Goal: Transaction & Acquisition: Purchase product/service

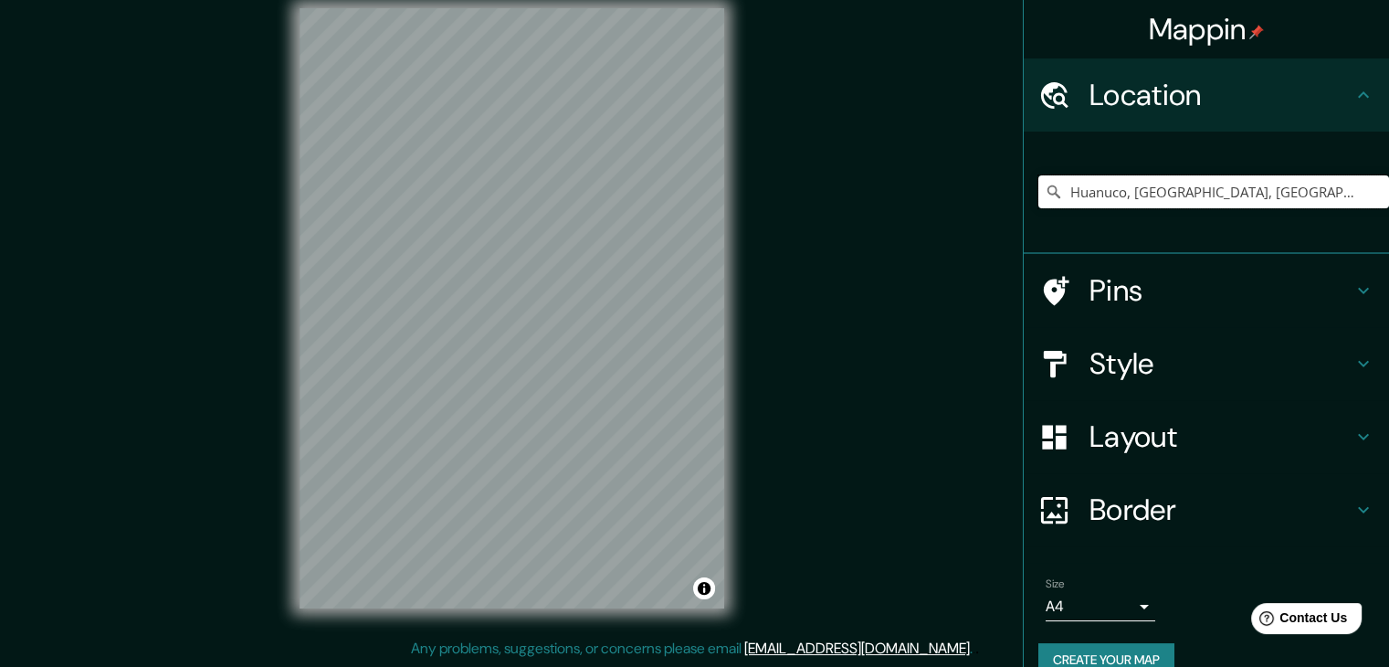
drag, startPoint x: 1344, startPoint y: 193, endPoint x: 931, endPoint y: 217, distance: 414.5
click at [931, 217] on div "Mappin Location [GEOGRAPHIC_DATA], [GEOGRAPHIC_DATA], [GEOGRAPHIC_DATA] Pins St…" at bounding box center [694, 323] width 1389 height 688
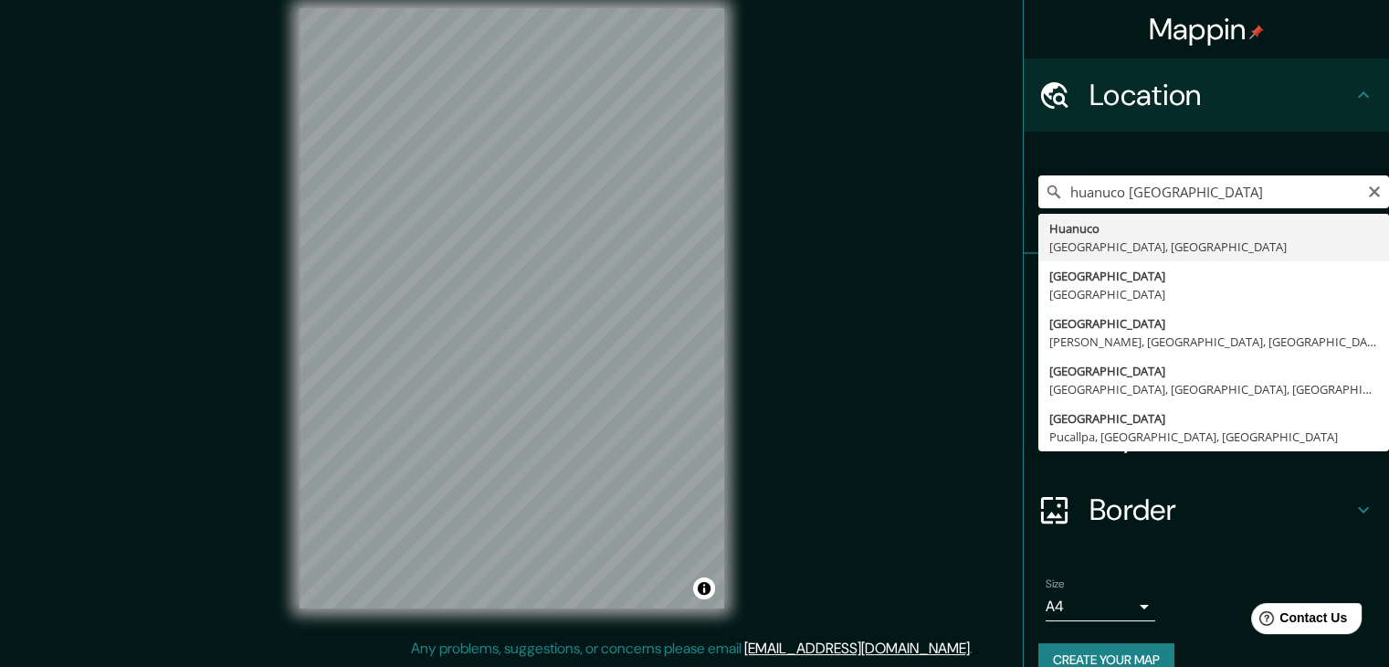
type input "Huanuco, [GEOGRAPHIC_DATA], [GEOGRAPHIC_DATA]"
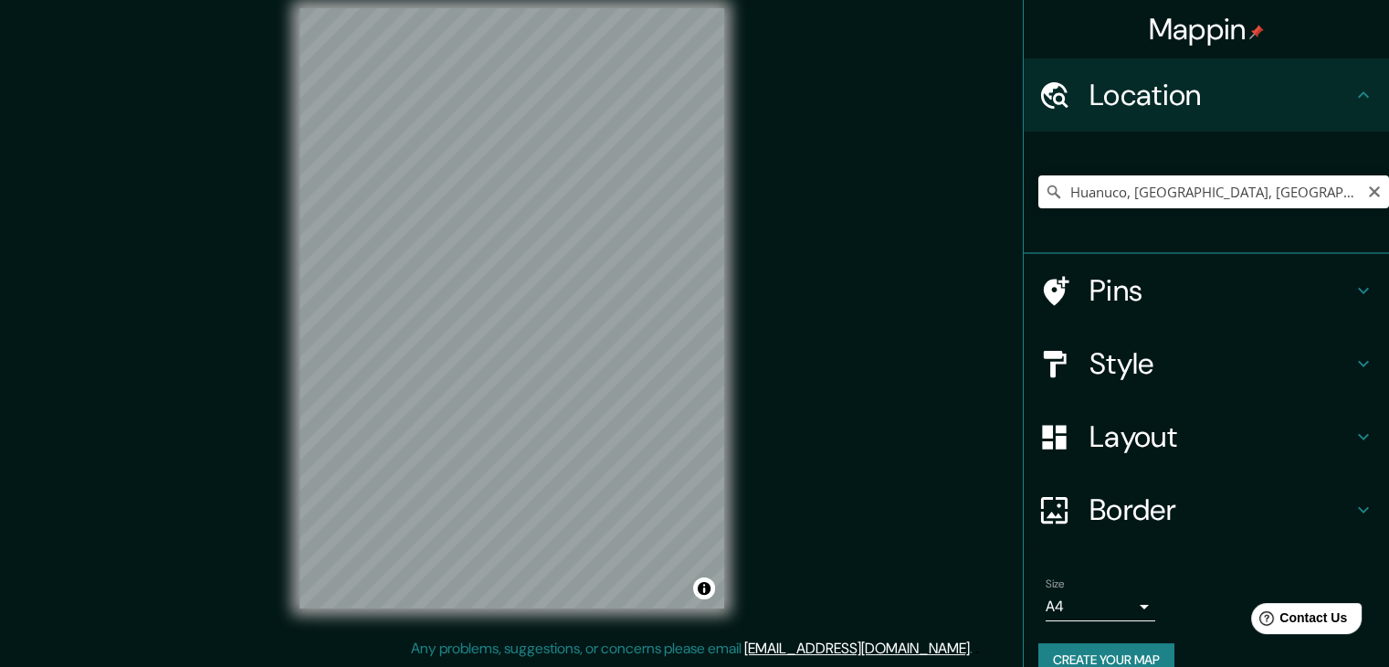
click at [1067, 646] on button "Create your map" at bounding box center [1106, 660] width 136 height 34
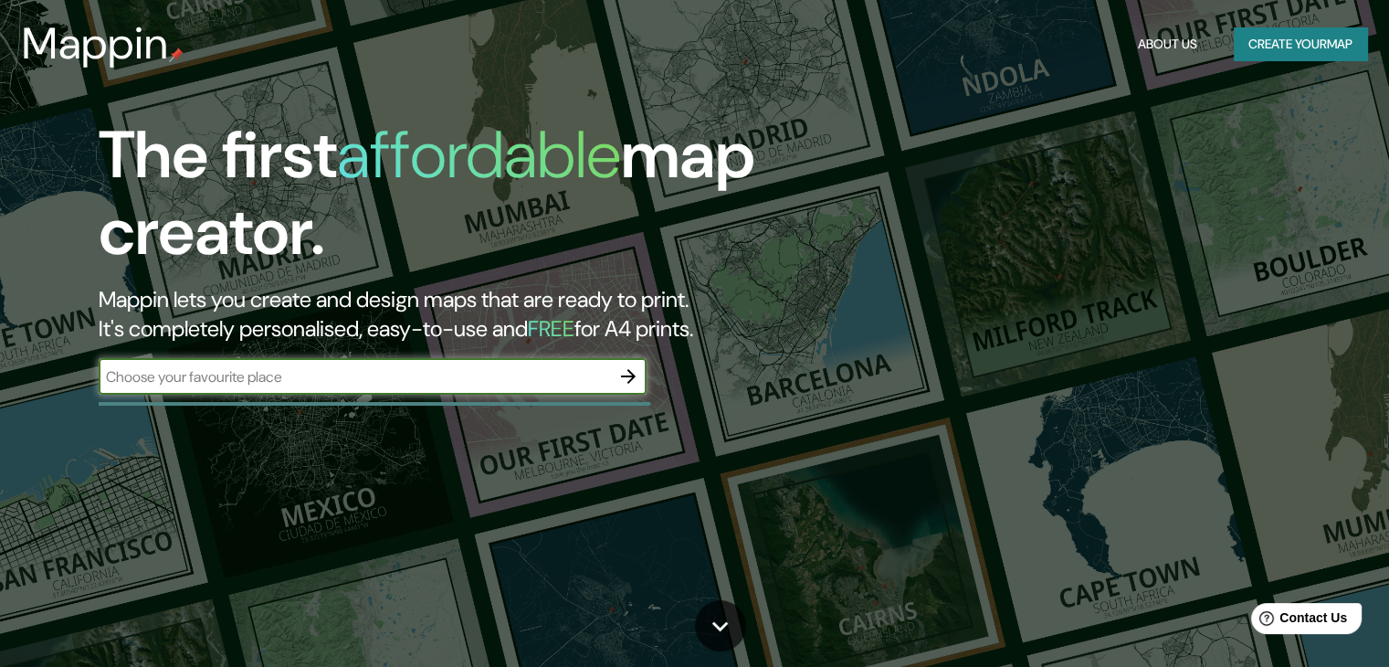
click at [478, 374] on input "text" at bounding box center [354, 376] width 511 height 21
type input "HUANUCO"
click at [621, 373] on icon "button" at bounding box center [628, 376] width 22 height 22
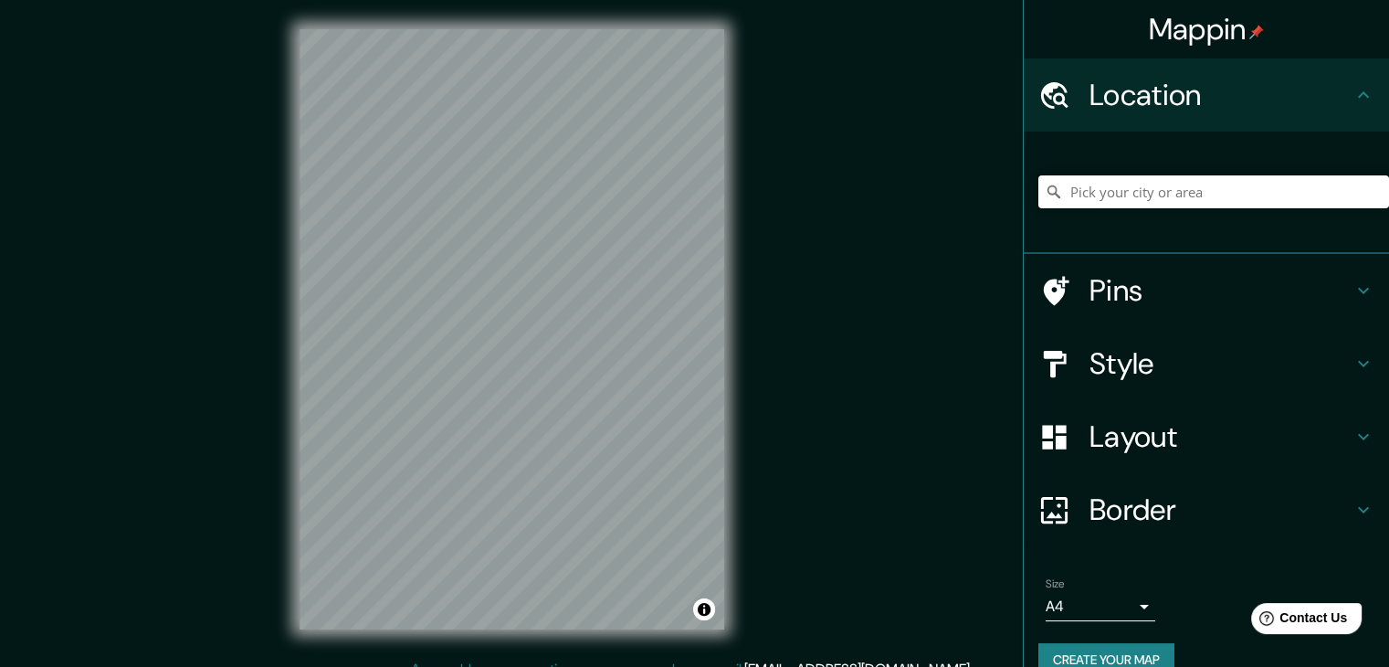
click at [1213, 185] on input "Pick your city or area" at bounding box center [1213, 191] width 351 height 33
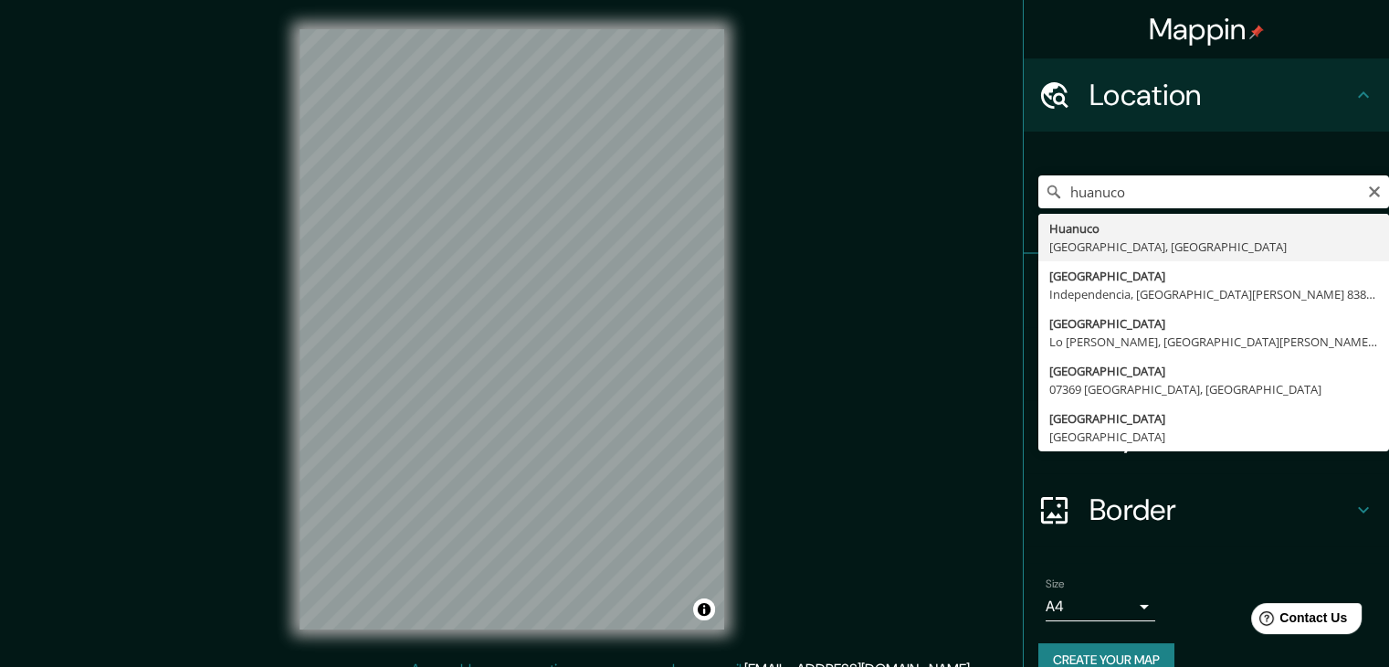
type input "Huanuco, [GEOGRAPHIC_DATA], [GEOGRAPHIC_DATA]"
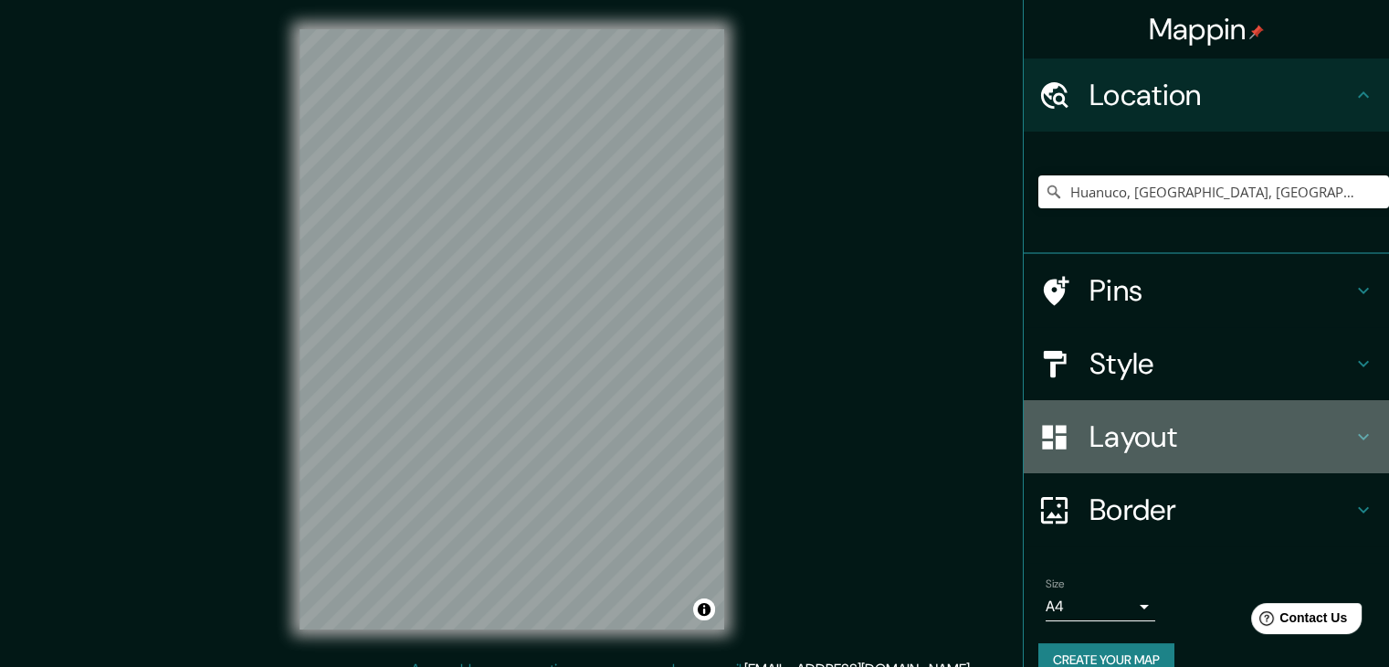
click at [1090, 447] on h4 "Layout" at bounding box center [1221, 436] width 263 height 37
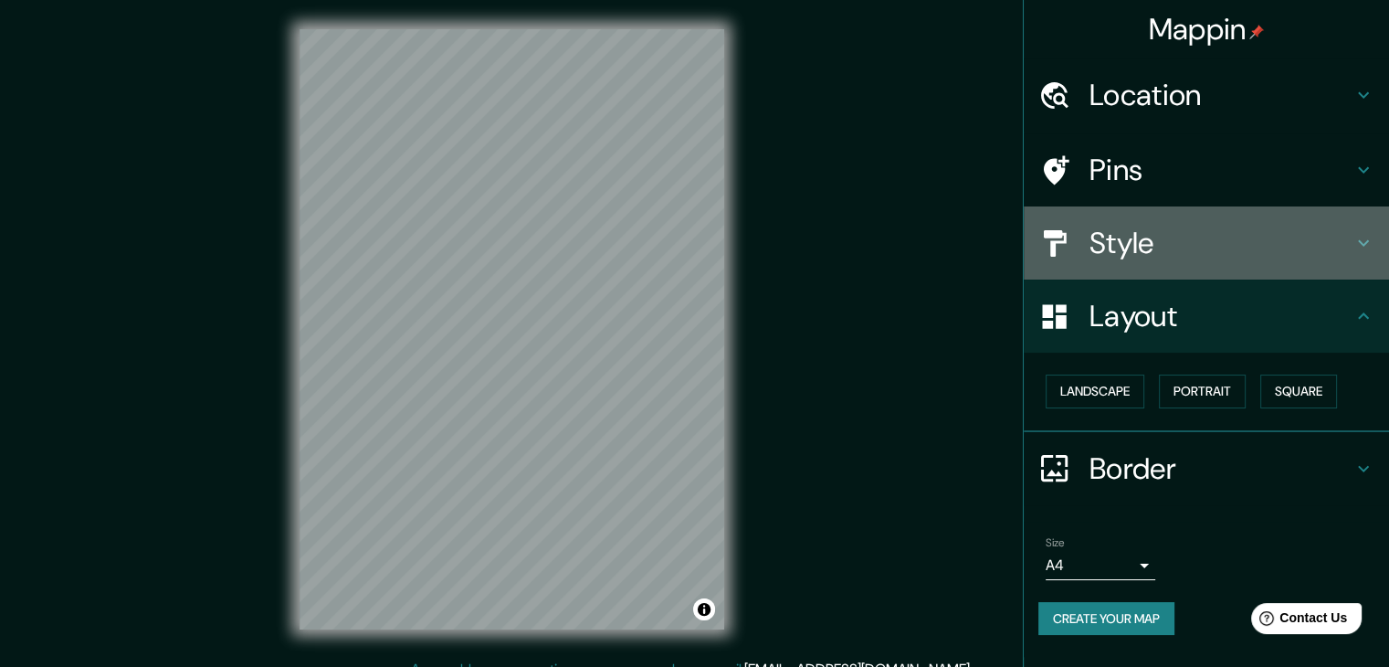
click at [1172, 251] on h4 "Style" at bounding box center [1221, 243] width 263 height 37
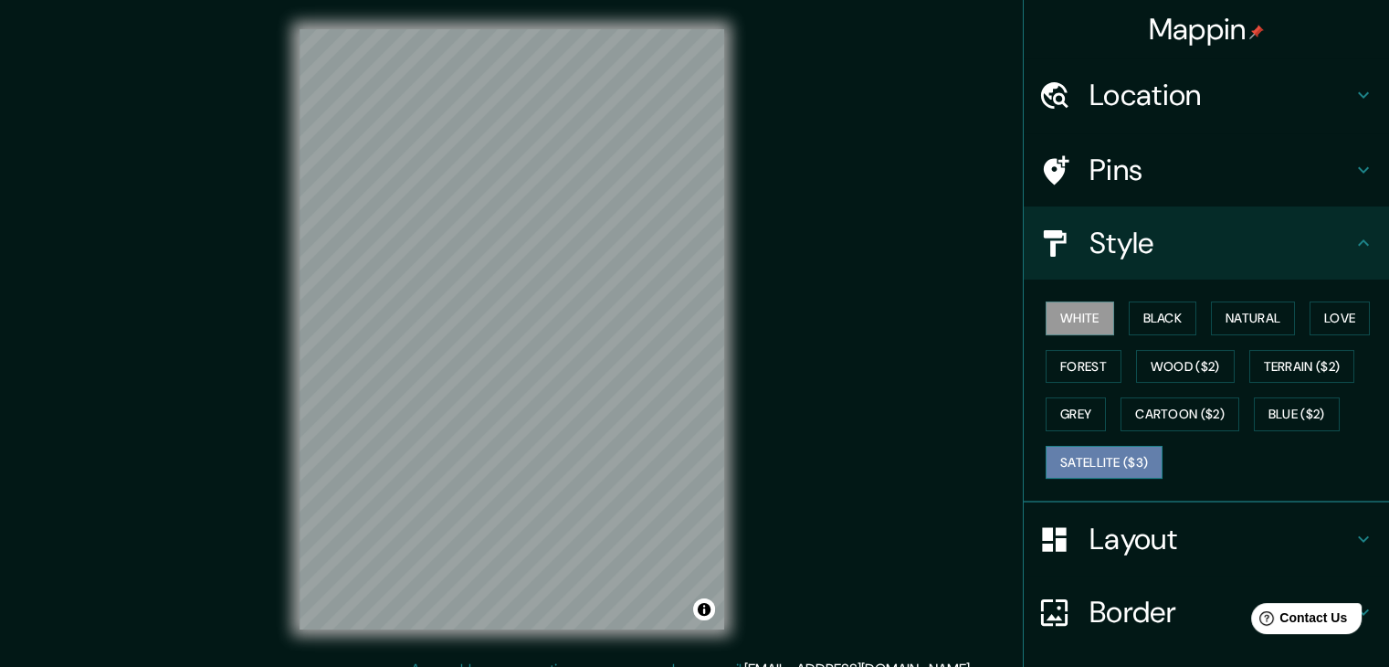
click at [1132, 449] on button "Satellite ($3)" at bounding box center [1104, 463] width 117 height 34
click at [785, 467] on div "Mappin Location [GEOGRAPHIC_DATA], [GEOGRAPHIC_DATA], [GEOGRAPHIC_DATA] Pins St…" at bounding box center [694, 344] width 1389 height 688
click at [1097, 327] on button "White" at bounding box center [1080, 318] width 68 height 34
click at [1135, 319] on button "Black" at bounding box center [1163, 318] width 68 height 34
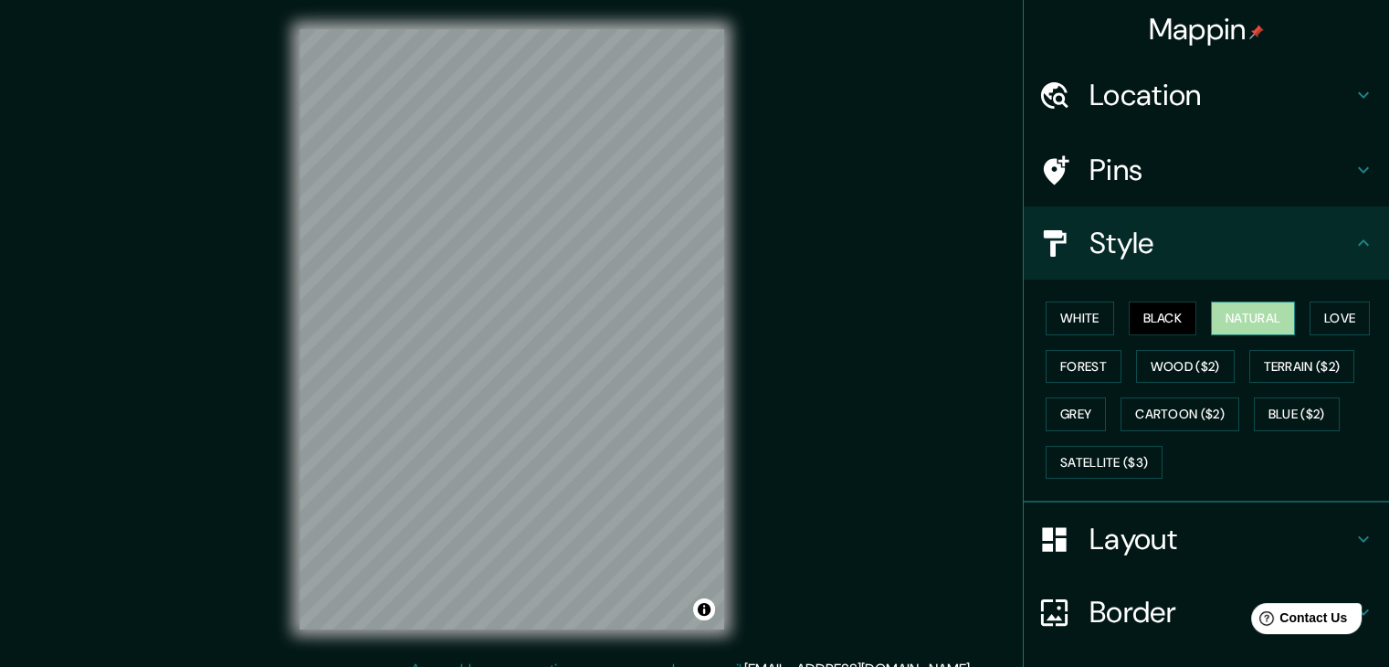
click at [1214, 317] on button "Natural" at bounding box center [1253, 318] width 84 height 34
click at [1287, 321] on div "White Black Natural Love Forest Wood ($2) Terrain ($2) Grey Cartoon ($2) Blue (…" at bounding box center [1213, 390] width 351 height 192
click at [1310, 319] on button "Love" at bounding box center [1340, 318] width 60 height 34
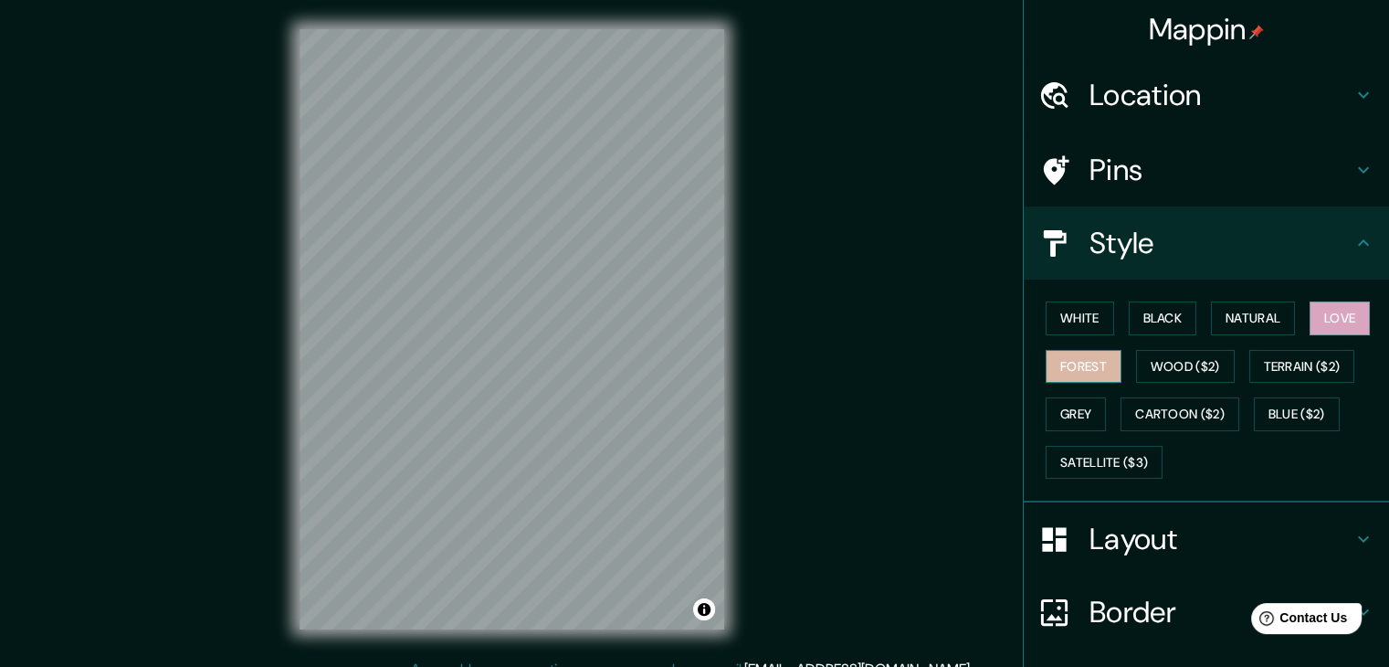
click at [1096, 365] on button "Forest" at bounding box center [1084, 367] width 76 height 34
click at [1153, 359] on button "Wood ($2)" at bounding box center [1185, 367] width 99 height 34
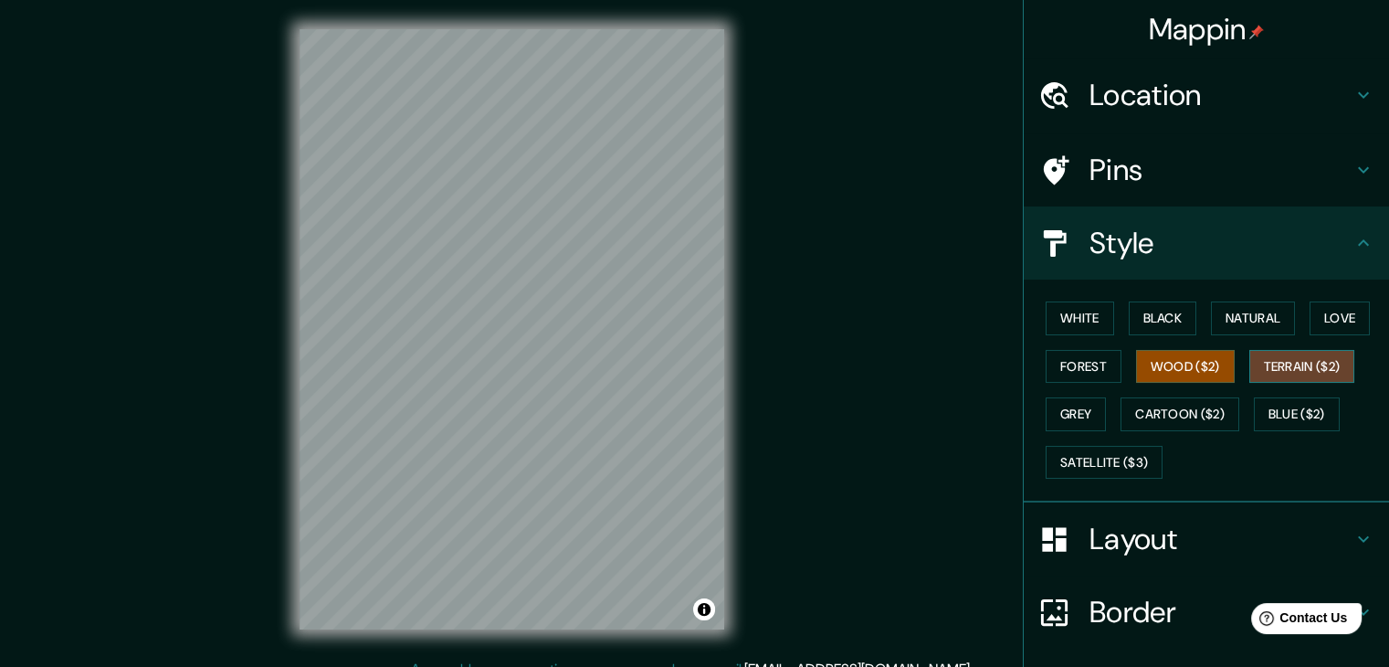
click at [1276, 352] on button "Terrain ($2)" at bounding box center [1302, 367] width 106 height 34
click at [1062, 406] on button "Grey" at bounding box center [1076, 414] width 60 height 34
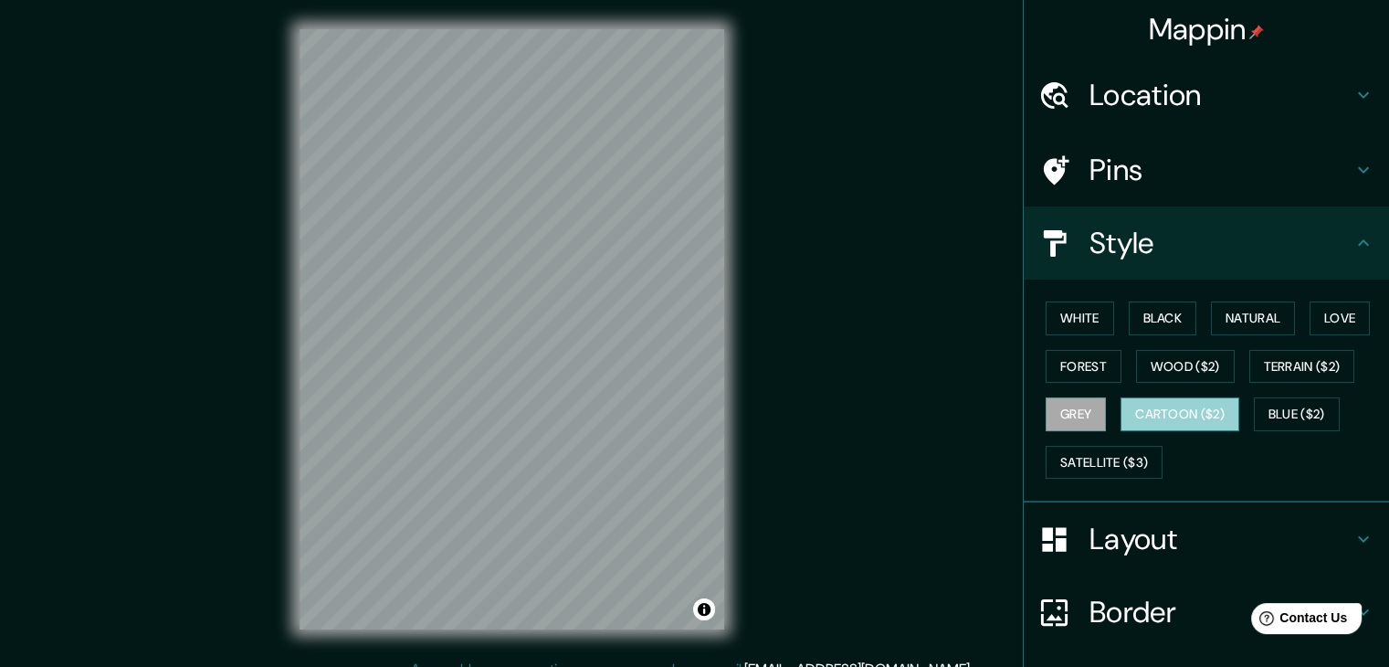
click at [1159, 407] on button "Cartoon ($2)" at bounding box center [1180, 414] width 119 height 34
click at [1299, 413] on button "Blue ($2)" at bounding box center [1297, 414] width 86 height 34
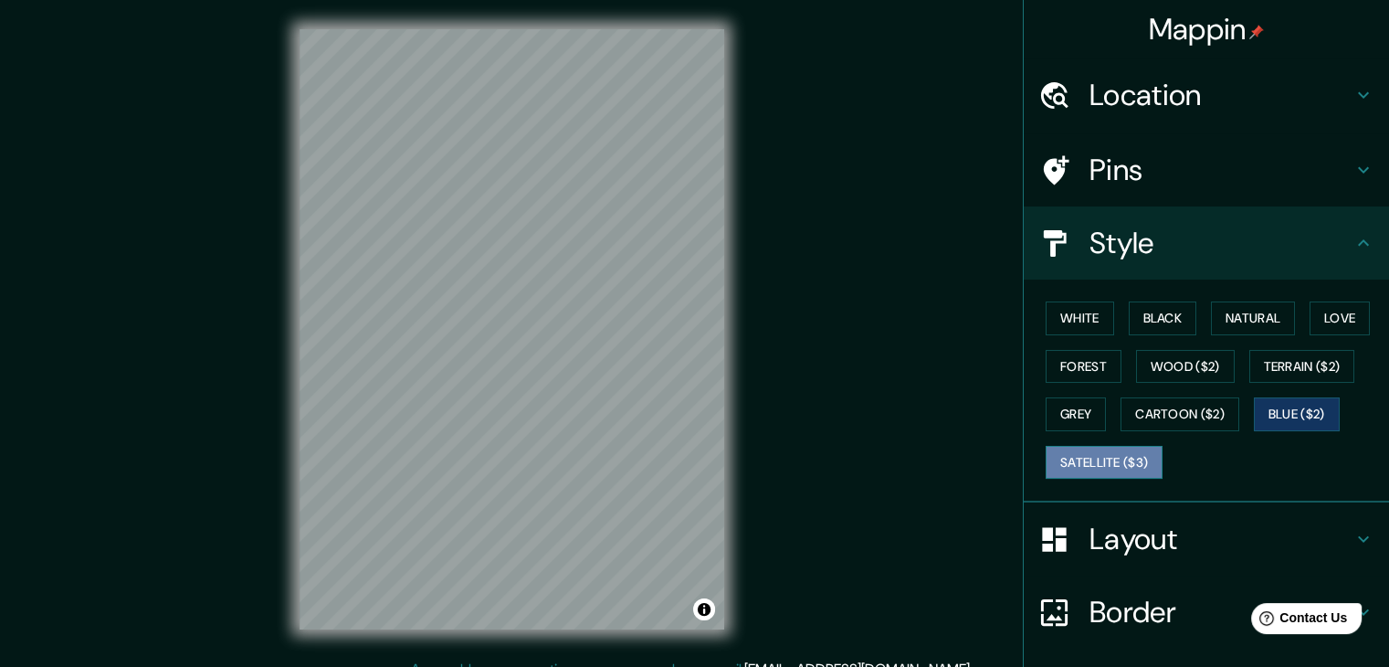
click at [1048, 461] on button "Satellite ($3)" at bounding box center [1104, 463] width 117 height 34
drag, startPoint x: 619, startPoint y: 252, endPoint x: 606, endPoint y: 285, distance: 35.3
click at [606, 285] on div at bounding box center [608, 288] width 15 height 15
click at [1116, 169] on h4 "Pins" at bounding box center [1221, 170] width 263 height 37
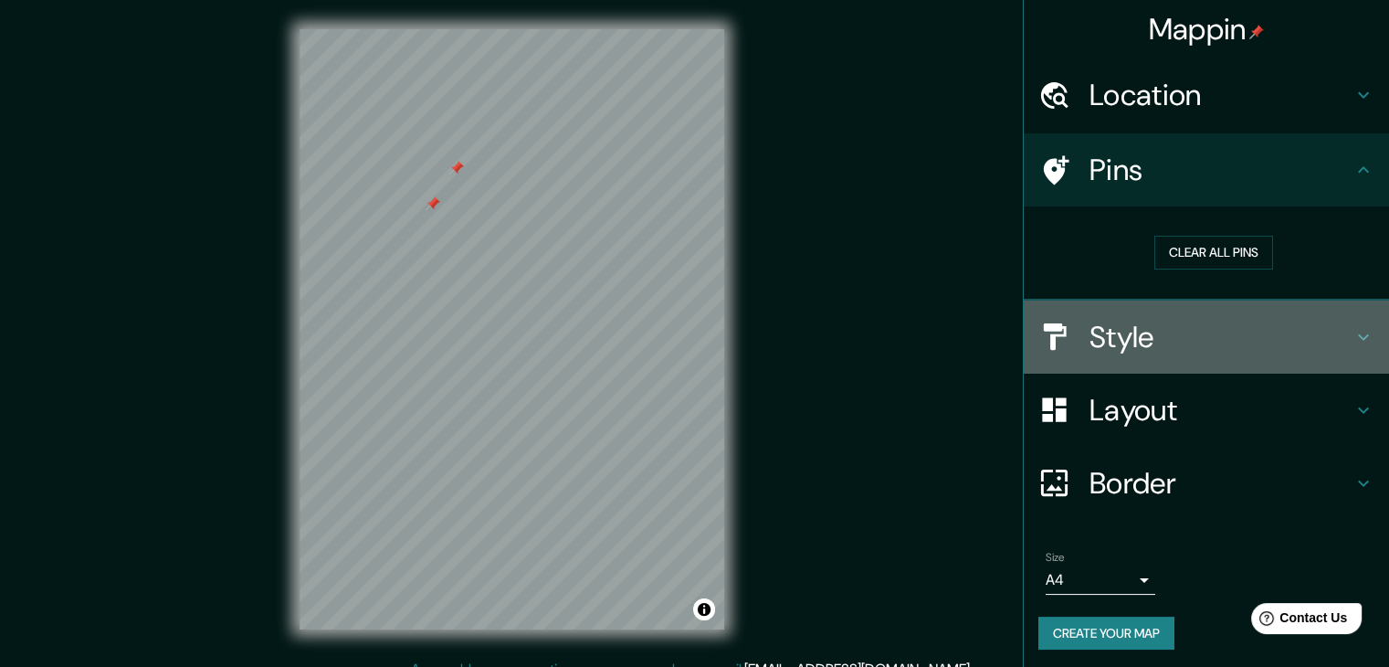
click at [1103, 319] on h4 "Style" at bounding box center [1221, 337] width 263 height 37
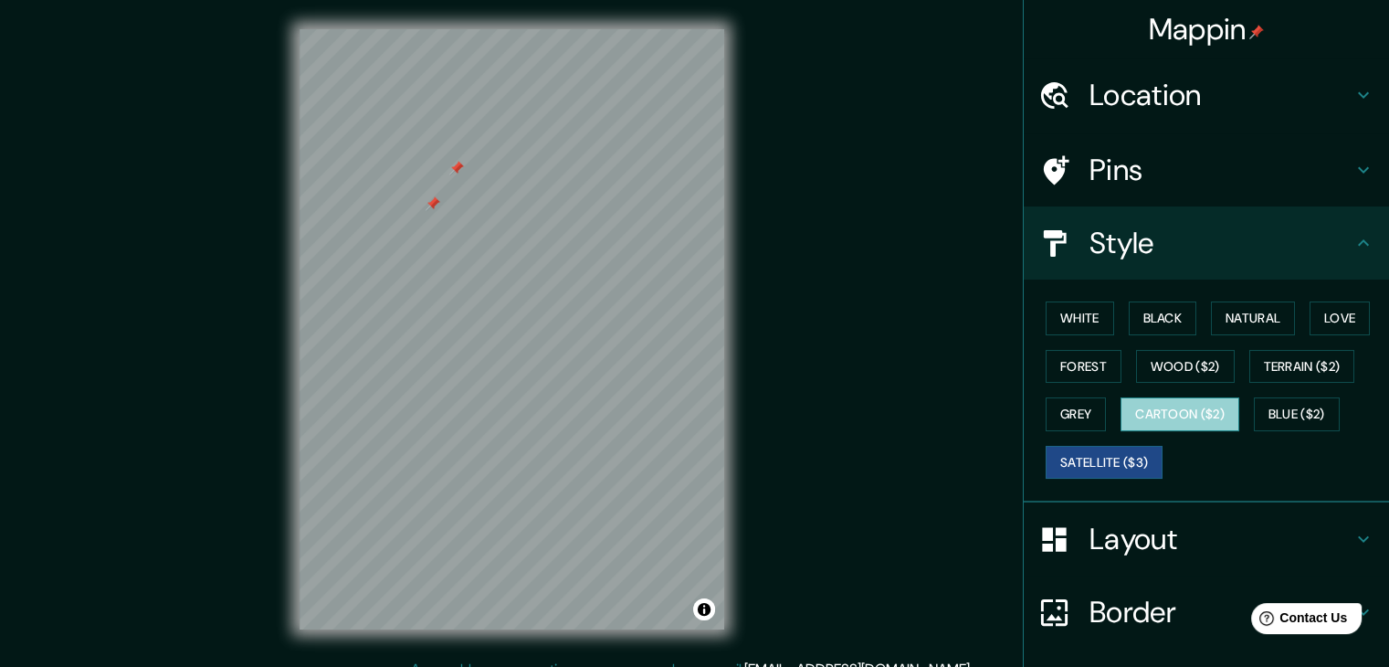
click at [1167, 421] on button "Cartoon ($2)" at bounding box center [1180, 414] width 119 height 34
click at [1067, 392] on div "White Black Natural Love Forest Wood ($2) Terrain ($2) Grey Cartoon ($2) Blue (…" at bounding box center [1213, 390] width 351 height 192
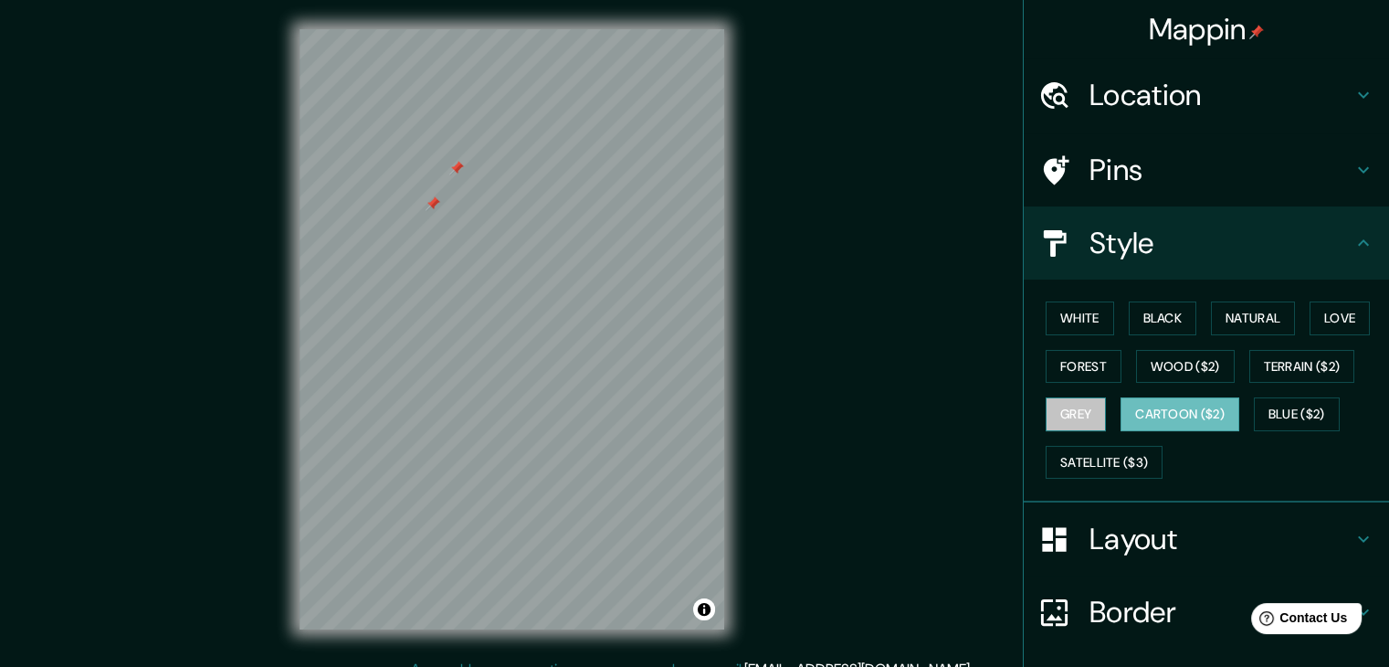
click at [1067, 406] on button "Grey" at bounding box center [1076, 414] width 60 height 34
click at [1074, 321] on button "White" at bounding box center [1080, 318] width 68 height 34
click at [1204, 187] on div "Pins" at bounding box center [1206, 169] width 365 height 73
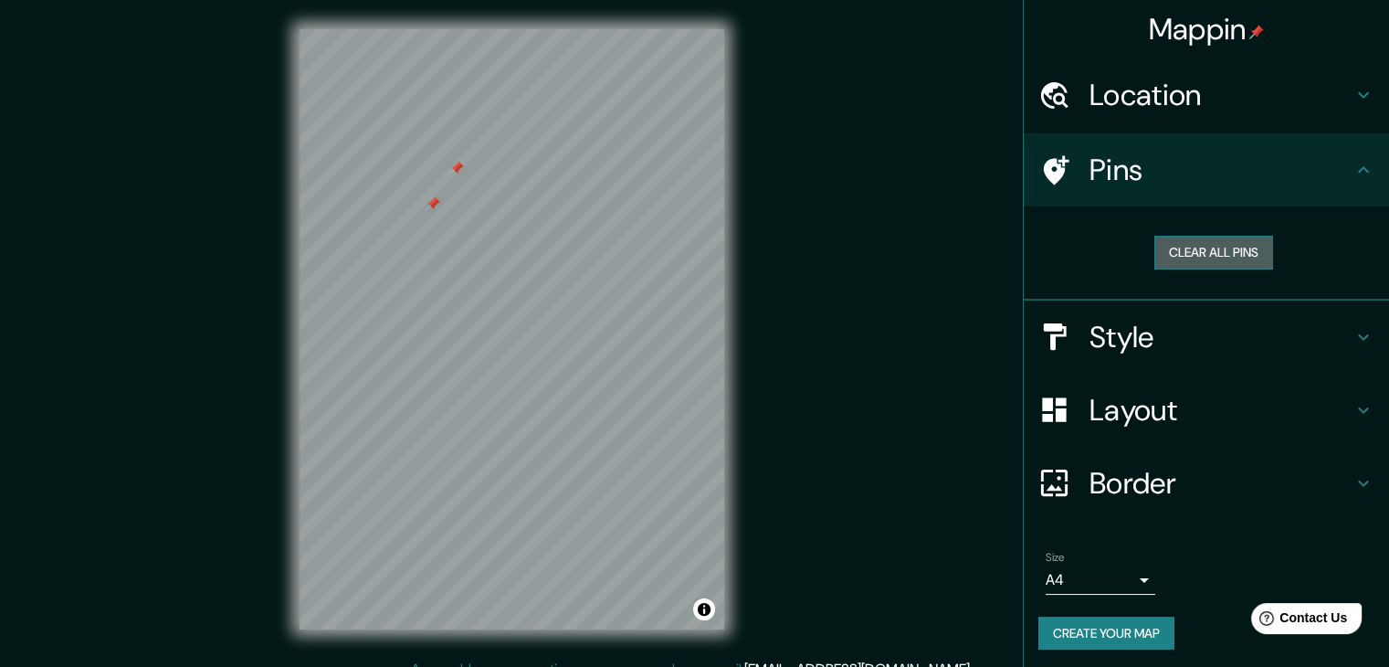
click at [1195, 246] on button "Clear all pins" at bounding box center [1213, 253] width 119 height 34
click at [1180, 330] on h4 "Style" at bounding box center [1221, 337] width 263 height 37
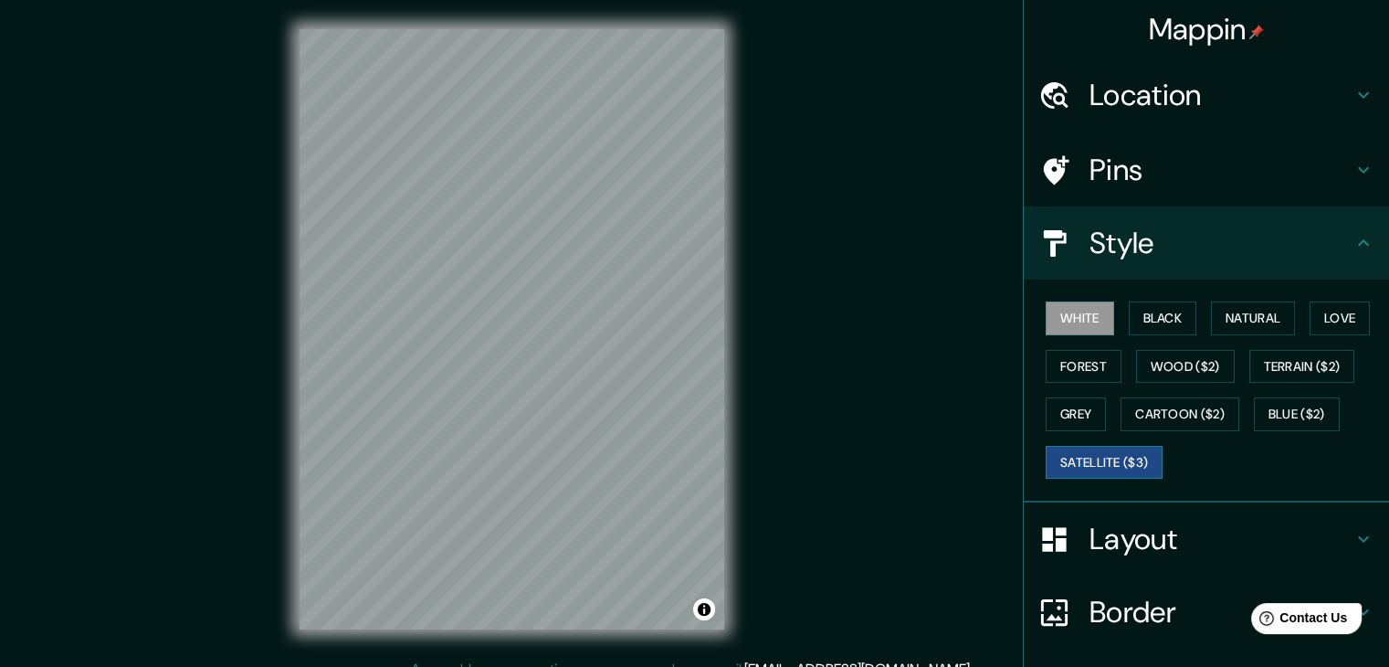
click at [1110, 447] on button "Satellite ($3)" at bounding box center [1104, 463] width 117 height 34
click at [1063, 318] on button "White" at bounding box center [1080, 318] width 68 height 34
click at [1133, 330] on button "Black" at bounding box center [1163, 318] width 68 height 34
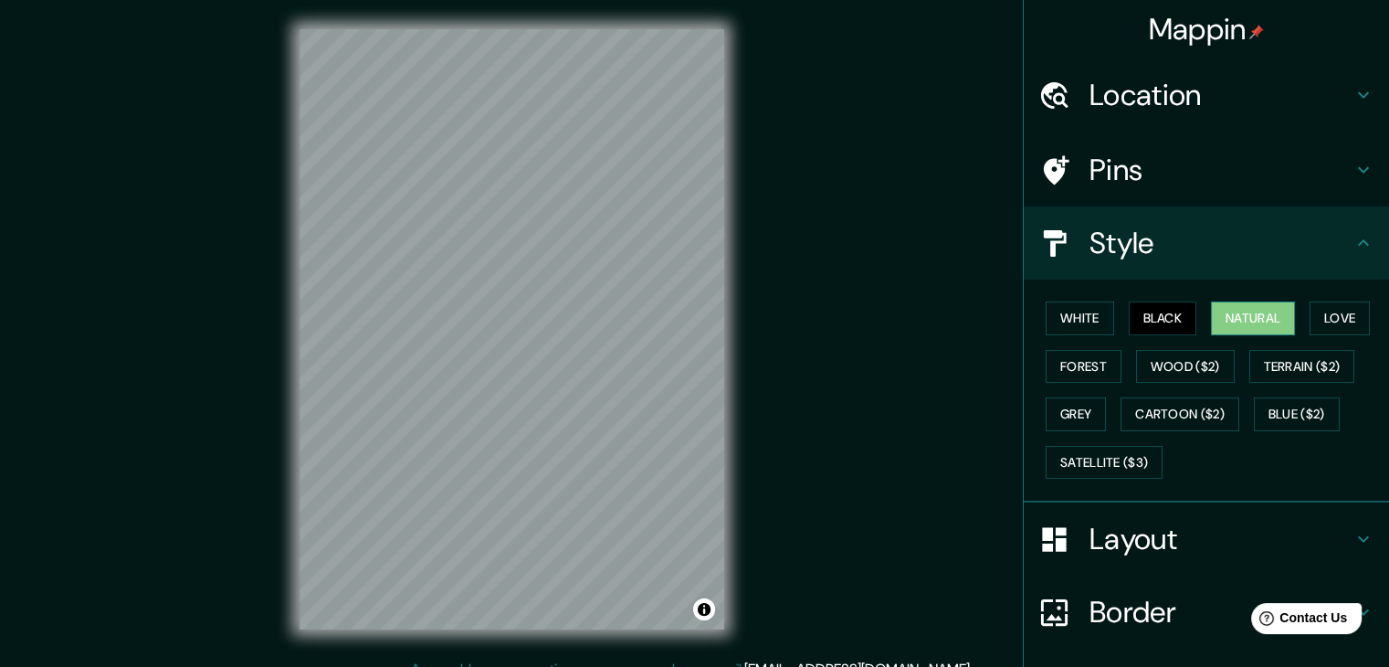
click at [1225, 331] on button "Natural" at bounding box center [1253, 318] width 84 height 34
click at [1330, 326] on button "Love" at bounding box center [1340, 318] width 60 height 34
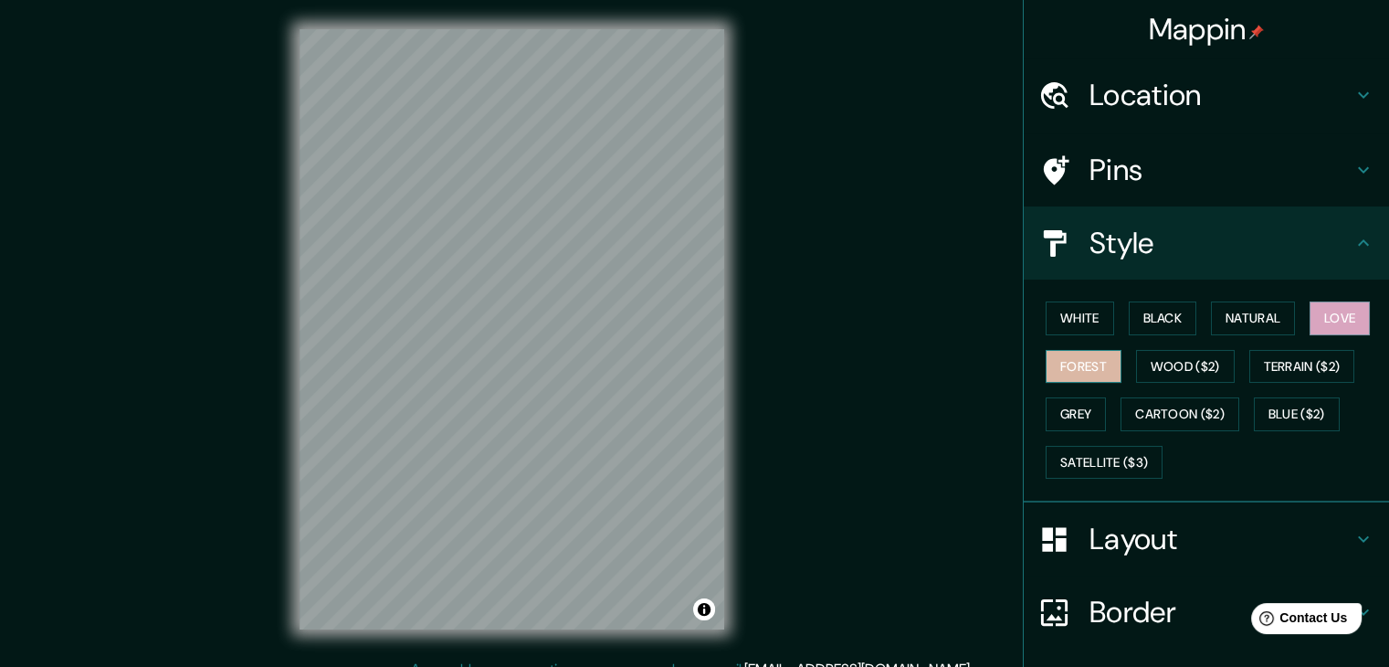
click at [1066, 352] on button "Forest" at bounding box center [1084, 367] width 76 height 34
click at [1191, 376] on button "Wood ($2)" at bounding box center [1185, 367] width 99 height 34
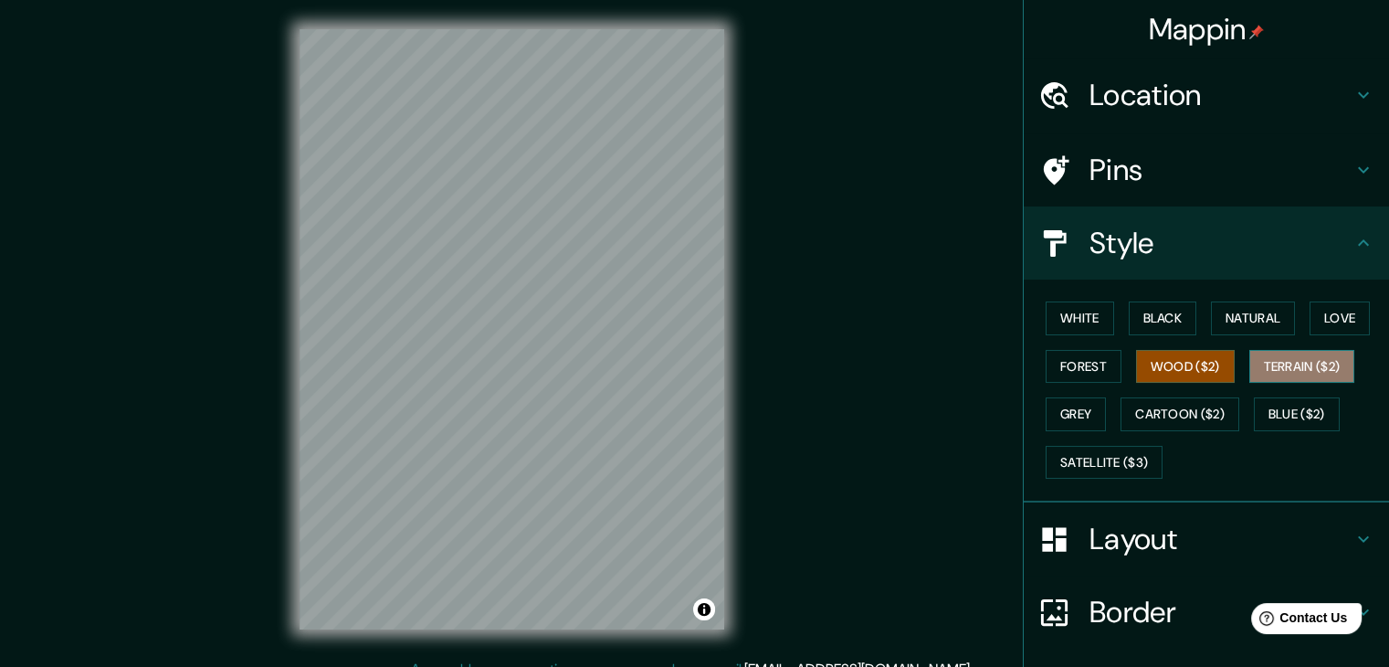
click at [1277, 377] on button "Terrain ($2)" at bounding box center [1302, 367] width 106 height 34
click at [1172, 365] on button "Wood ($2)" at bounding box center [1185, 367] width 99 height 34
click at [1046, 424] on button "Grey" at bounding box center [1076, 414] width 60 height 34
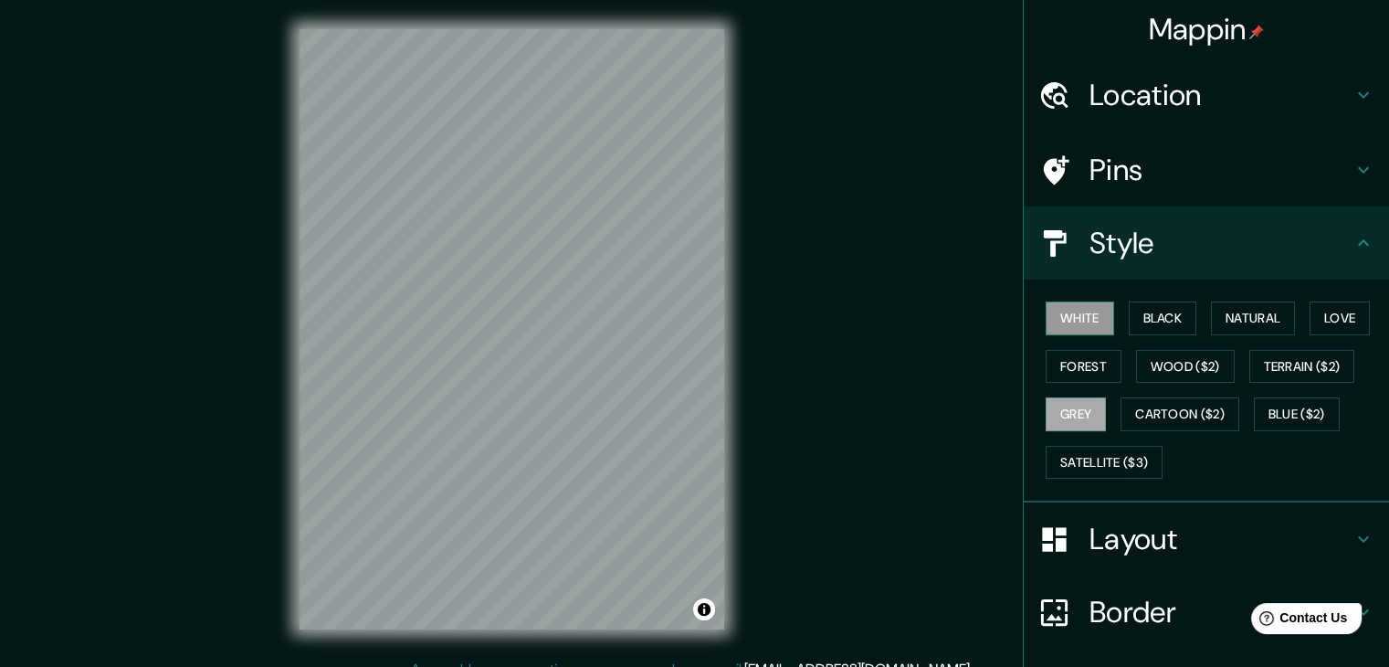
click at [1046, 308] on button "White" at bounding box center [1080, 318] width 68 height 34
